Goal: Answer question/provide support

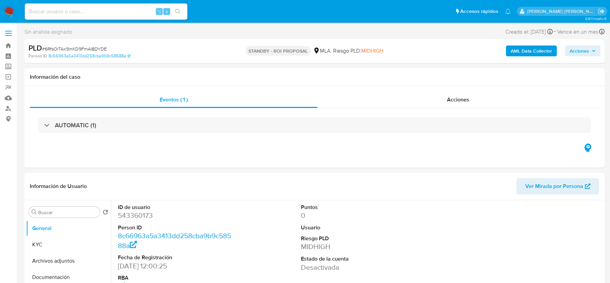
select select "10"
click at [7, 9] on img at bounding box center [9, 12] width 12 height 12
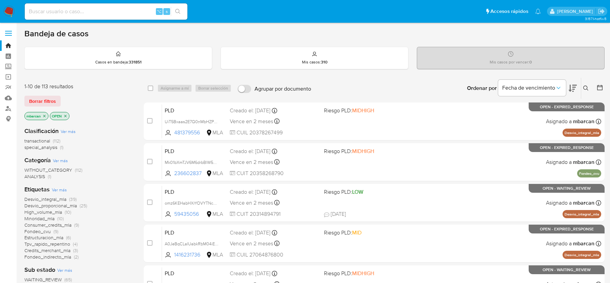
click at [586, 88] on icon at bounding box center [586, 87] width 5 height 5
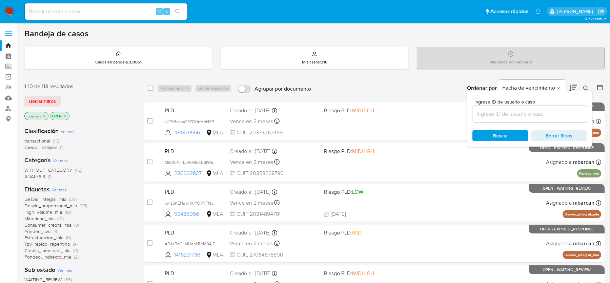
click at [551, 108] on div at bounding box center [530, 114] width 115 height 16
click at [551, 111] on input at bounding box center [530, 114] width 115 height 9
paste input "bdekVKCqFyuu4RyV5X3HbWDa"
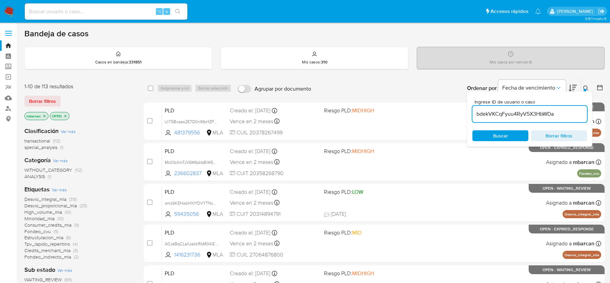
type input "bdekVKCqFyuu4RyV5X3HbWDa"
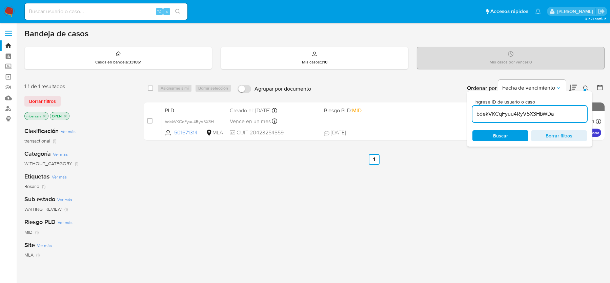
click at [587, 88] on icon at bounding box center [586, 87] width 5 height 5
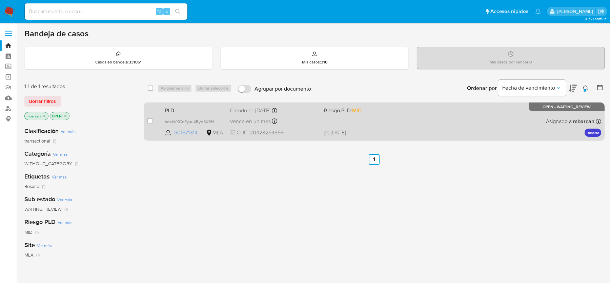
click at [151, 123] on div "case-item-checkbox" at bounding box center [149, 121] width 5 height 8
click at [150, 120] on input "checkbox" at bounding box center [149, 120] width 5 height 5
checkbox input "true"
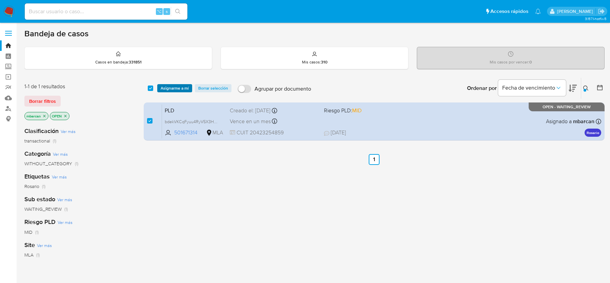
click at [175, 86] on span "Asignarme a mí" at bounding box center [175, 88] width 28 height 7
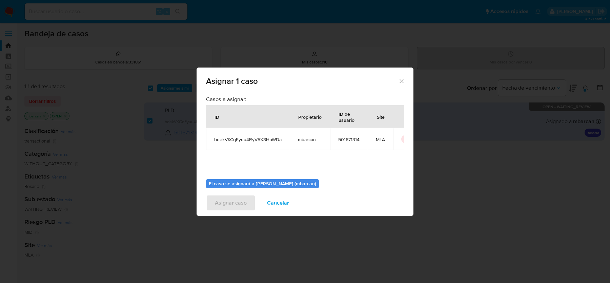
scroll to position [35, 0]
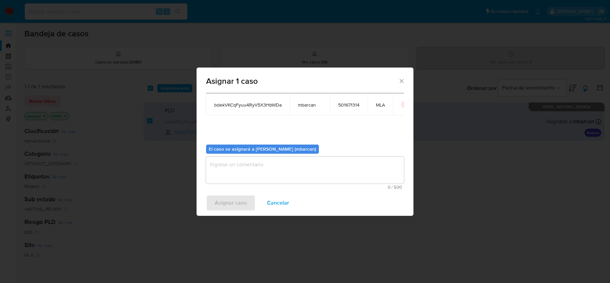
click at [236, 160] on textarea "assign-modal" at bounding box center [305, 169] width 198 height 27
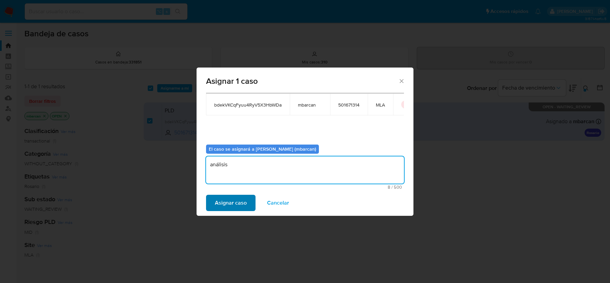
type textarea "análisis"
click at [220, 196] on span "Asignar caso" at bounding box center [231, 202] width 32 height 15
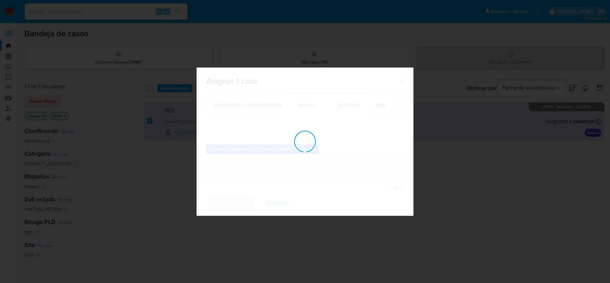
checkbox input "false"
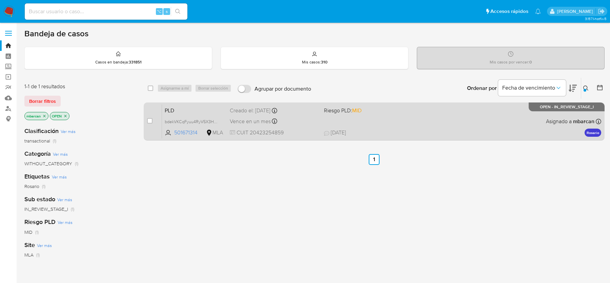
click at [190, 106] on span "PLD" at bounding box center [195, 109] width 60 height 9
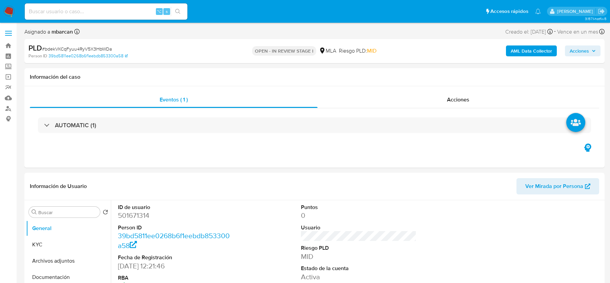
select select "10"
click at [100, 45] on div "PLD # bdekVKCqFyuu4RyV5X3HbWDa" at bounding box center [122, 48] width 188 height 10
click at [122, 217] on dd "501671314" at bounding box center [175, 215] width 115 height 9
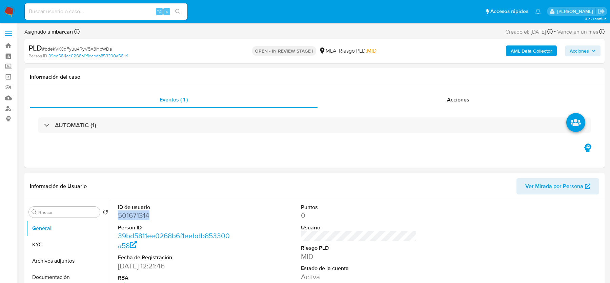
copy dd "501671314"
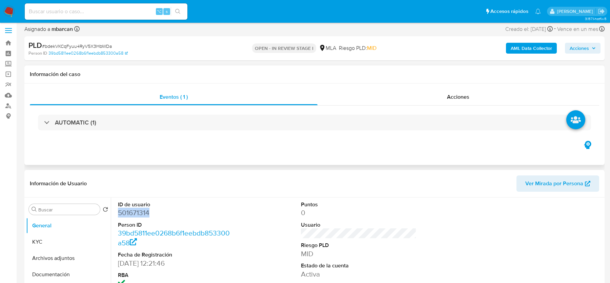
scroll to position [88, 0]
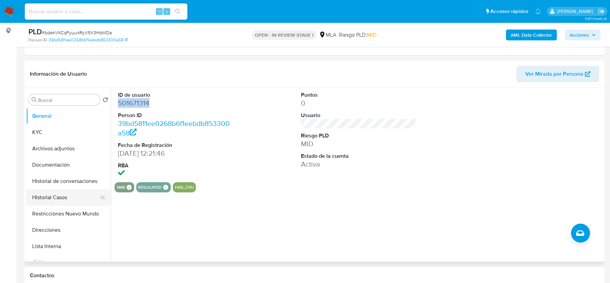
click at [55, 191] on button "Historial Casos" at bounding box center [65, 197] width 79 height 16
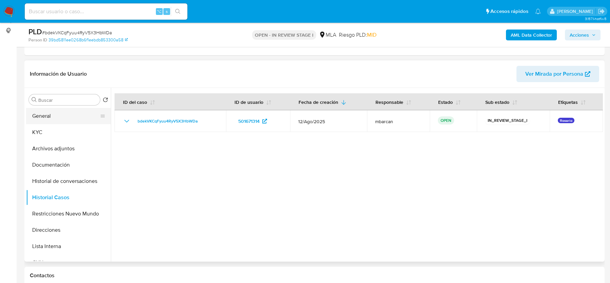
click at [44, 113] on button "General" at bounding box center [65, 116] width 79 height 16
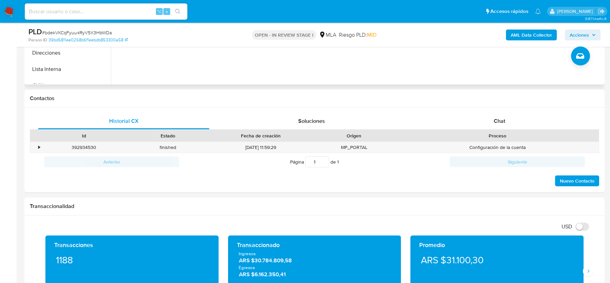
scroll to position [198, 0]
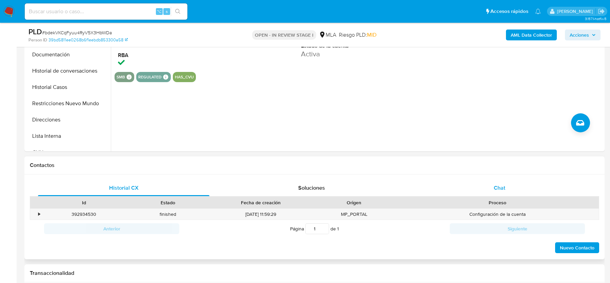
click at [524, 186] on div "Chat" at bounding box center [500, 188] width 172 height 16
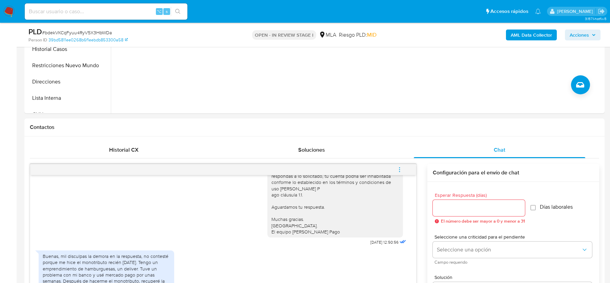
scroll to position [330, 0]
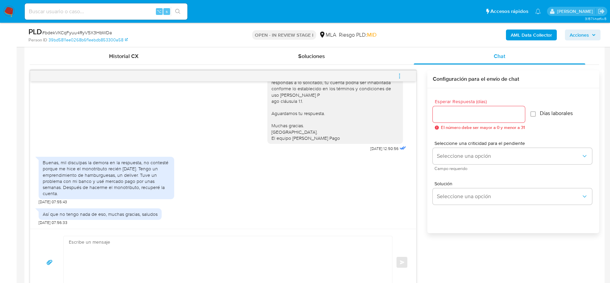
click at [88, 28] on div "PLD # bdekVKCqFyuu4RyV5X3HbWDa" at bounding box center [122, 32] width 188 height 10
copy span "bdekVKCqFyuu4RyV5X3HbWDa"
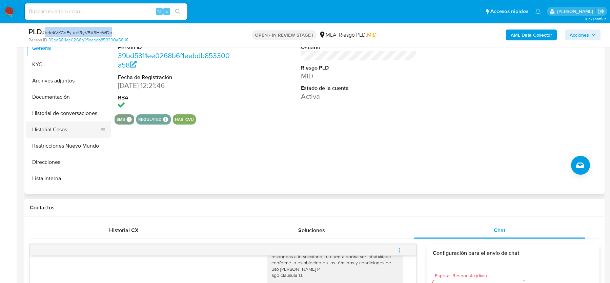
scroll to position [109, 0]
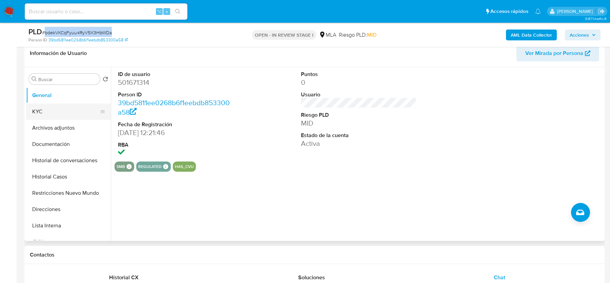
click at [65, 114] on button "KYC" at bounding box center [65, 111] width 79 height 16
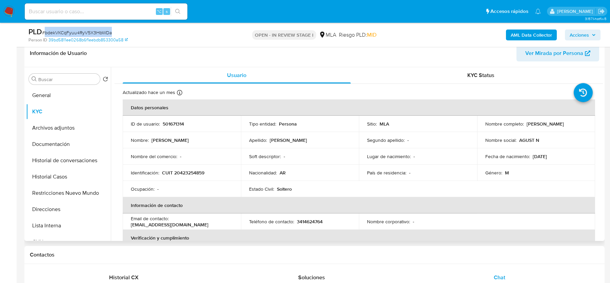
click at [193, 174] on p "CUIT 20423254859" at bounding box center [183, 173] width 42 height 6
copy p "20423254859"
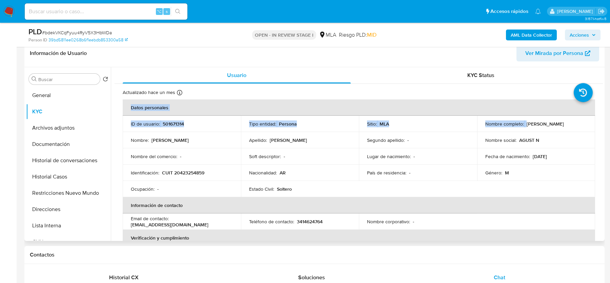
drag, startPoint x: 526, startPoint y: 125, endPoint x: 599, endPoint y: 125, distance: 72.9
click at [564, 125] on p "[PERSON_NAME]" at bounding box center [545, 124] width 37 height 6
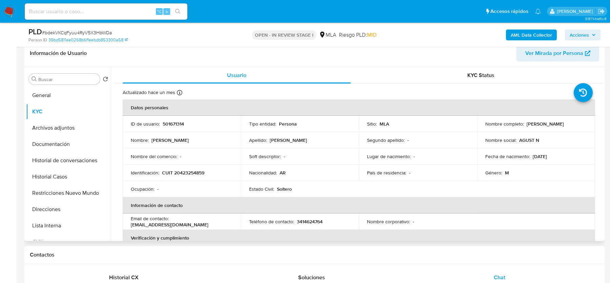
click at [564, 125] on p "[PERSON_NAME]" at bounding box center [545, 124] width 37 height 6
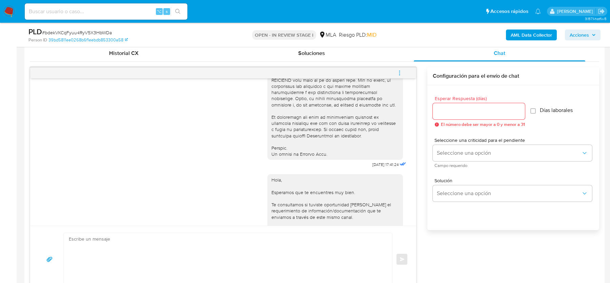
scroll to position [285, 0]
drag, startPoint x: 362, startPoint y: 175, endPoint x: 385, endPoint y: 175, distance: 22.7
copy span "18/08/2025"
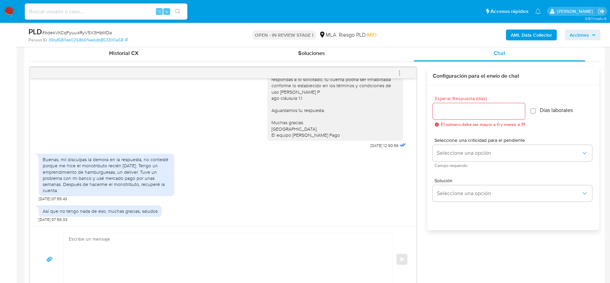
scroll to position [458, 0]
drag, startPoint x: 362, startPoint y: 144, endPoint x: 384, endPoint y: 145, distance: 22.4
click at [384, 145] on span "[DATE] 12:50:56" at bounding box center [385, 145] width 28 height 5
copy span "22/08/2025"
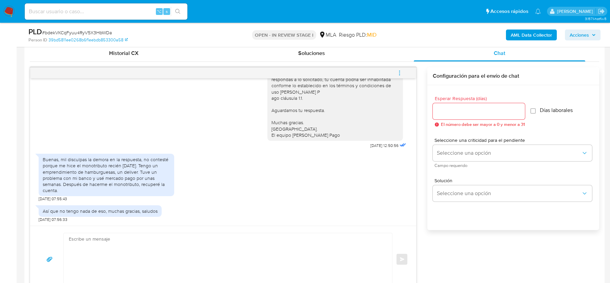
drag, startPoint x: 58, startPoint y: 165, endPoint x: 80, endPoint y: 171, distance: 22.8
click at [80, 171] on div "Buenas, mil disculpas [PERSON_NAME] en la respuesta, no contesté porque me [PER…" at bounding box center [107, 174] width 128 height 37
drag, startPoint x: 60, startPoint y: 165, endPoint x: 67, endPoint y: 190, distance: 25.4
click at [67, 190] on div "Buenas, mil disculpas [PERSON_NAME] en la respuesta, no contesté porque me [PER…" at bounding box center [107, 174] width 128 height 37
copy div "me hice el monotributo recién hace un mes. Tengo un emprendimiento de hamburgue…"
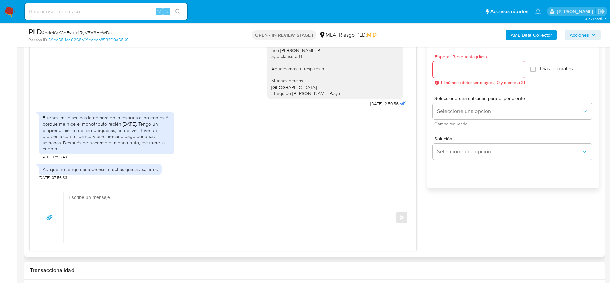
scroll to position [379, 0]
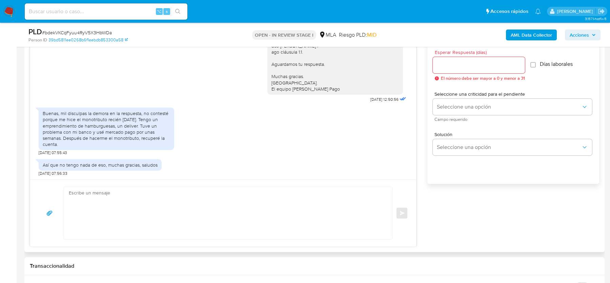
click at [112, 198] on textarea at bounding box center [226, 213] width 315 height 52
paste textarea "Estimado, Gracias por tu respuesta. Al respecto, ¿podrías enviarnos lo siguient…"
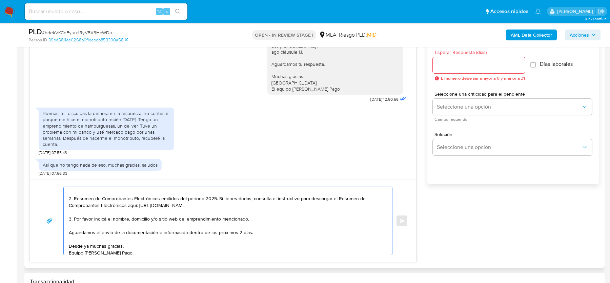
scroll to position [86, 0]
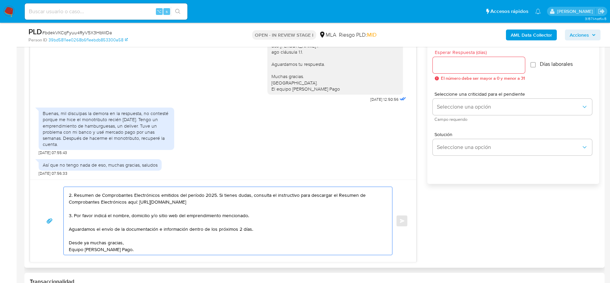
type textarea "Estimado, Gracias por tu respuesta. Al respecto, ¿podrías enviarnos lo siguient…"
click at [487, 59] on div at bounding box center [479, 65] width 92 height 16
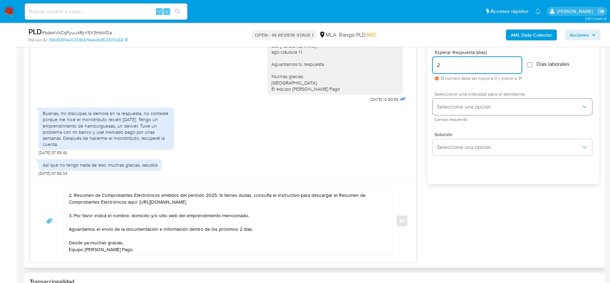
type input "2"
click at [461, 113] on button "Seleccione una opción" at bounding box center [512, 107] width 159 height 16
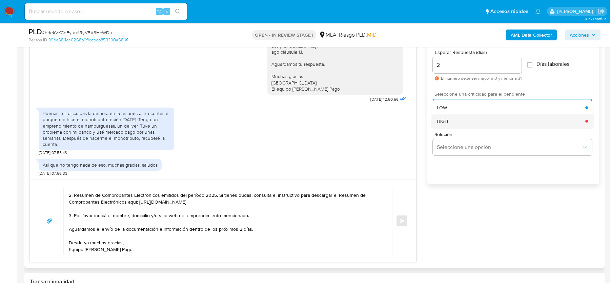
click at [460, 119] on div "HIGH" at bounding box center [511, 121] width 149 height 14
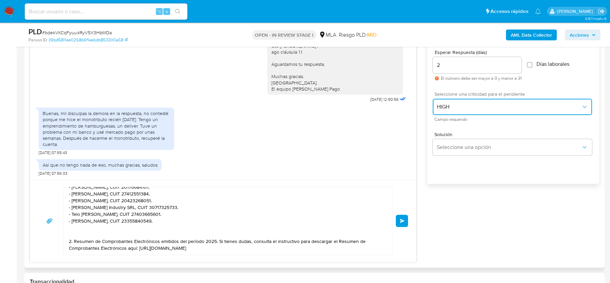
scroll to position [28, 0]
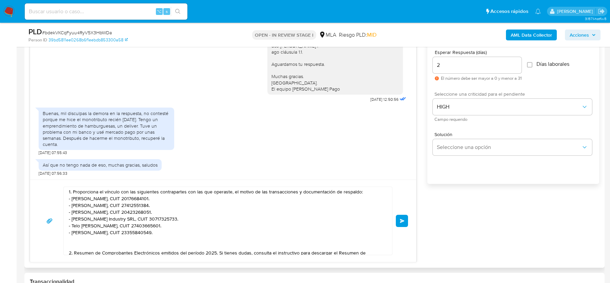
click at [165, 240] on textarea "Estimado, Gracias por tu respuesta. Al respecto, ¿podrías enviarnos lo siguient…" at bounding box center [226, 221] width 315 height 68
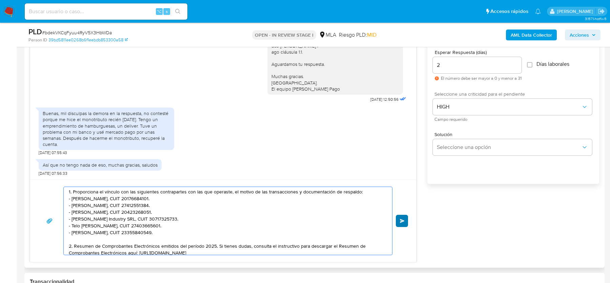
type textarea "Estimado, Gracias por tu respuesta. Al respecto, ¿podrías enviarnos lo siguient…"
click at [401, 219] on span "Enviar" at bounding box center [402, 221] width 5 height 4
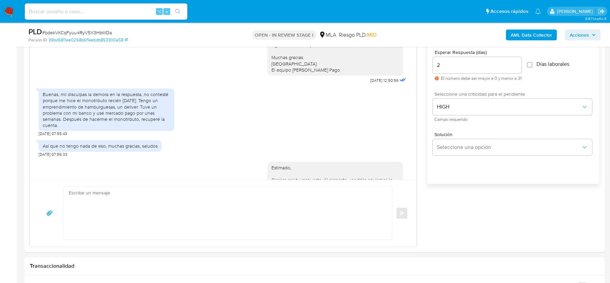
scroll to position [651, 0]
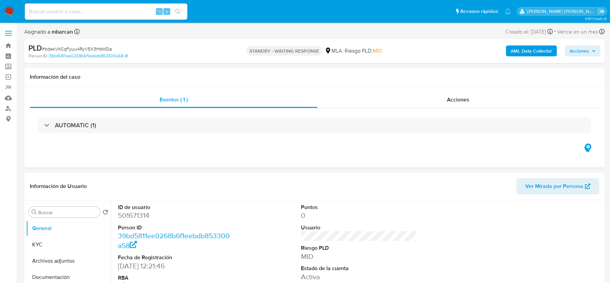
select select "10"
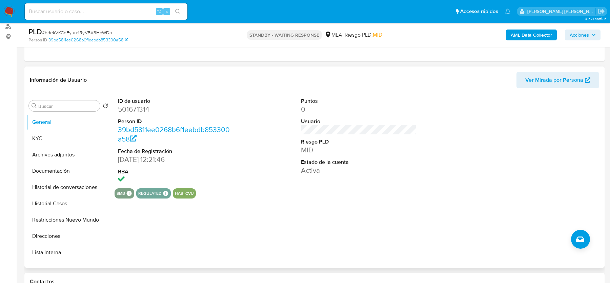
scroll to position [199, 0]
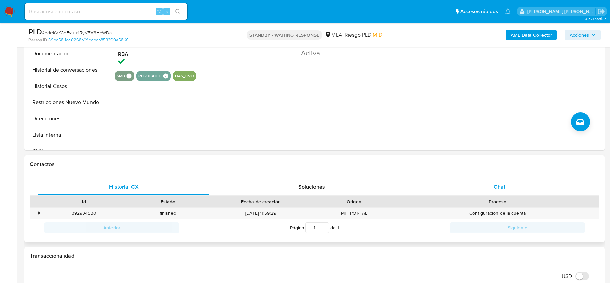
click at [487, 185] on div "Chat" at bounding box center [500, 187] width 172 height 16
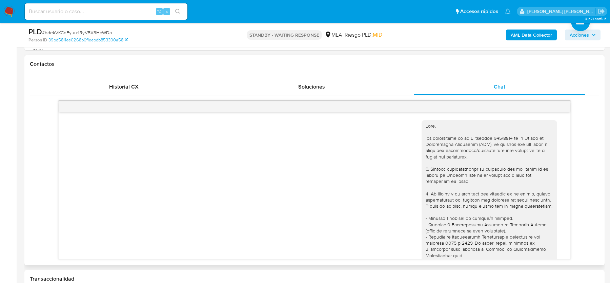
scroll to position [651, 0]
